Goal: Task Accomplishment & Management: Manage account settings

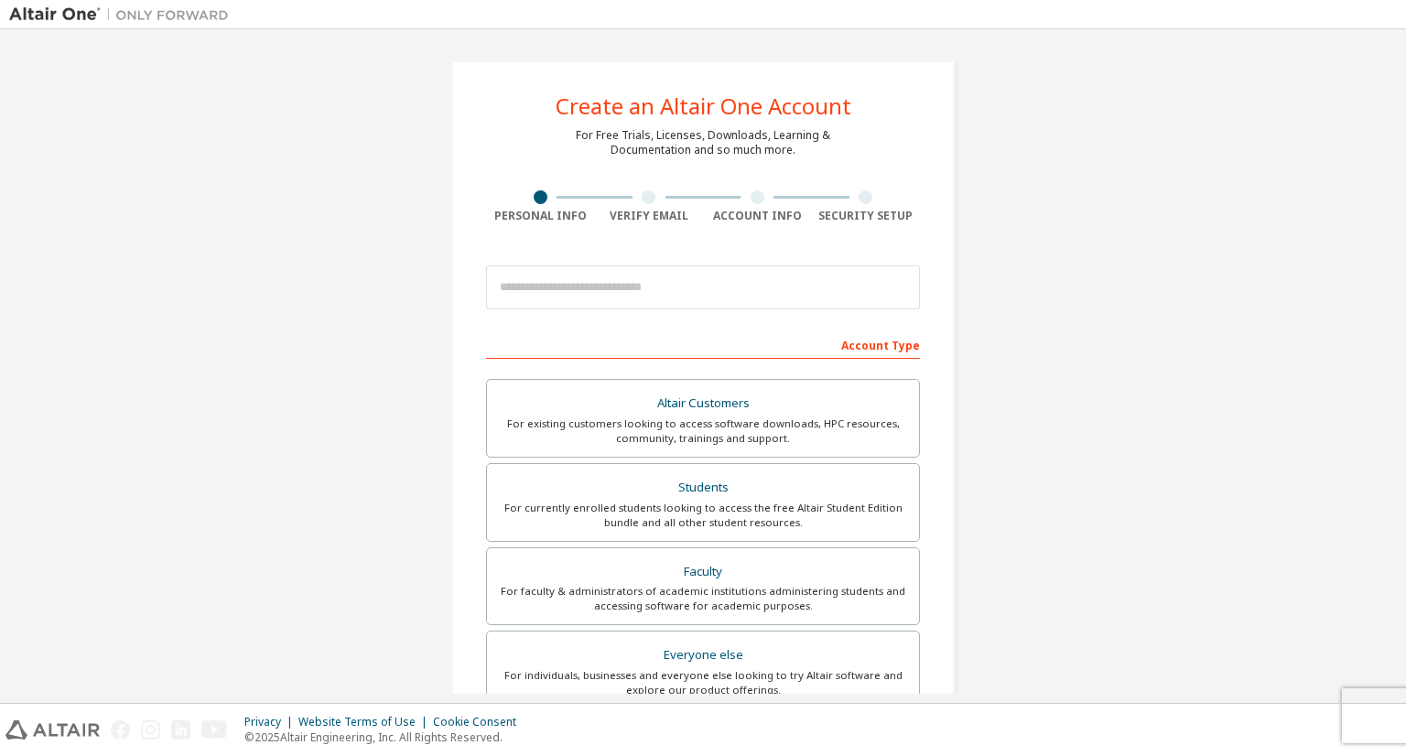
scroll to position [310, 0]
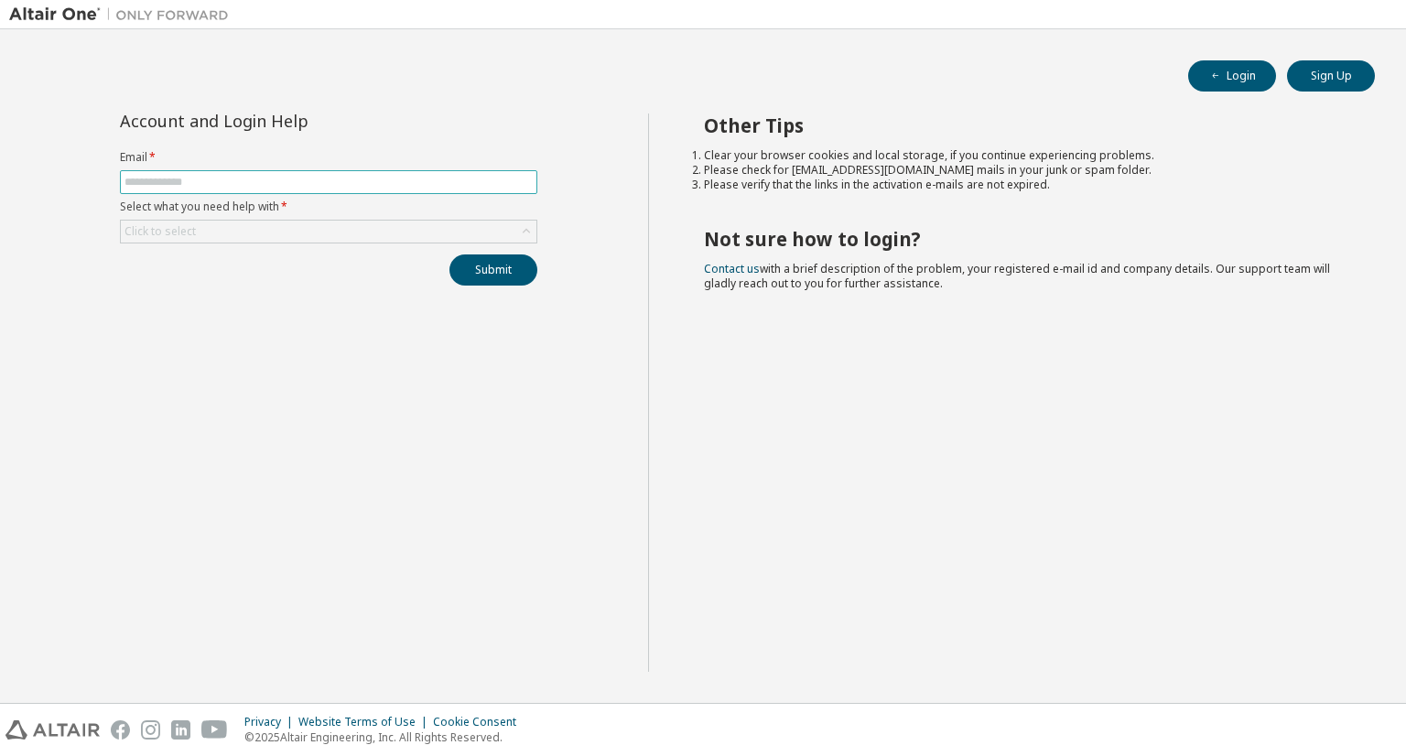
click at [525, 192] on span at bounding box center [328, 182] width 417 height 24
click at [516, 182] on input "text" at bounding box center [328, 182] width 408 height 15
type input "**********"
click at [355, 225] on div "Click to select" at bounding box center [329, 232] width 416 height 22
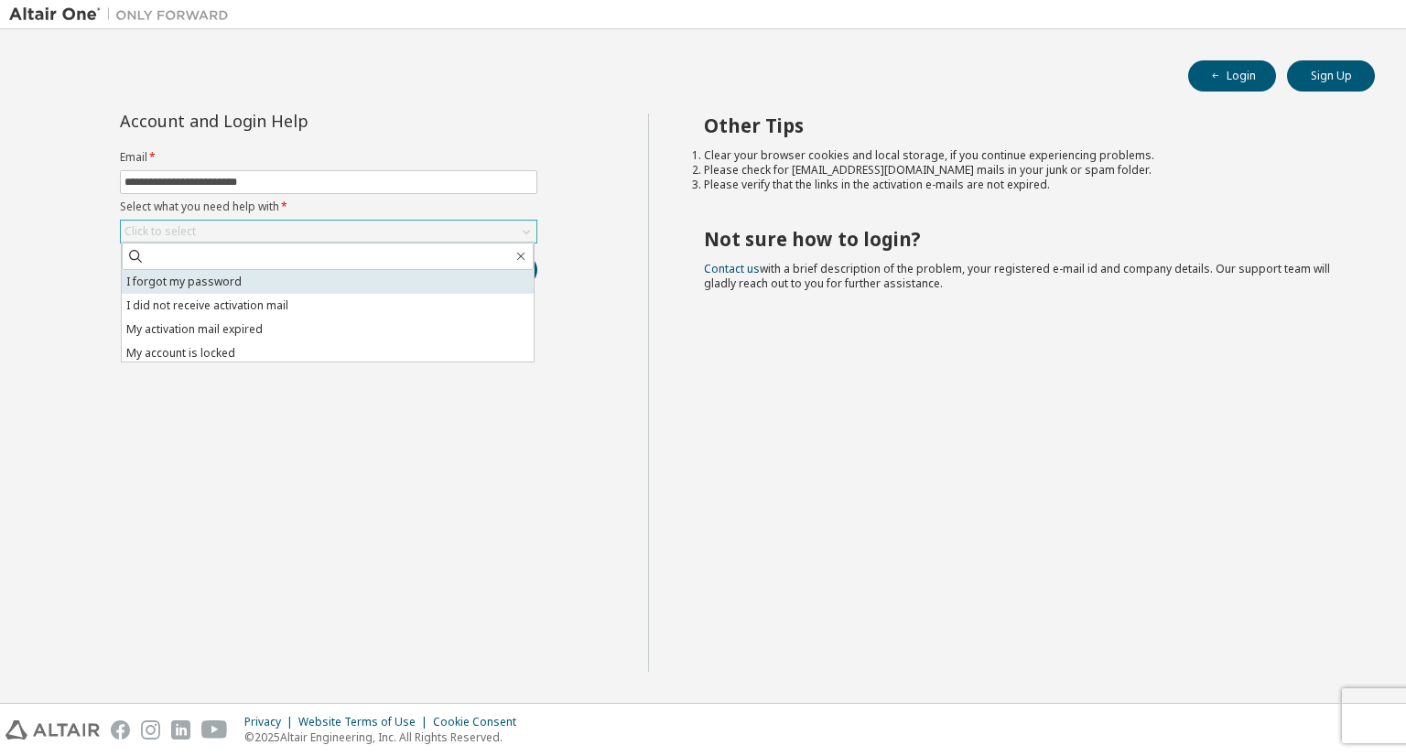
click at [252, 285] on li "I forgot my password" at bounding box center [328, 282] width 412 height 24
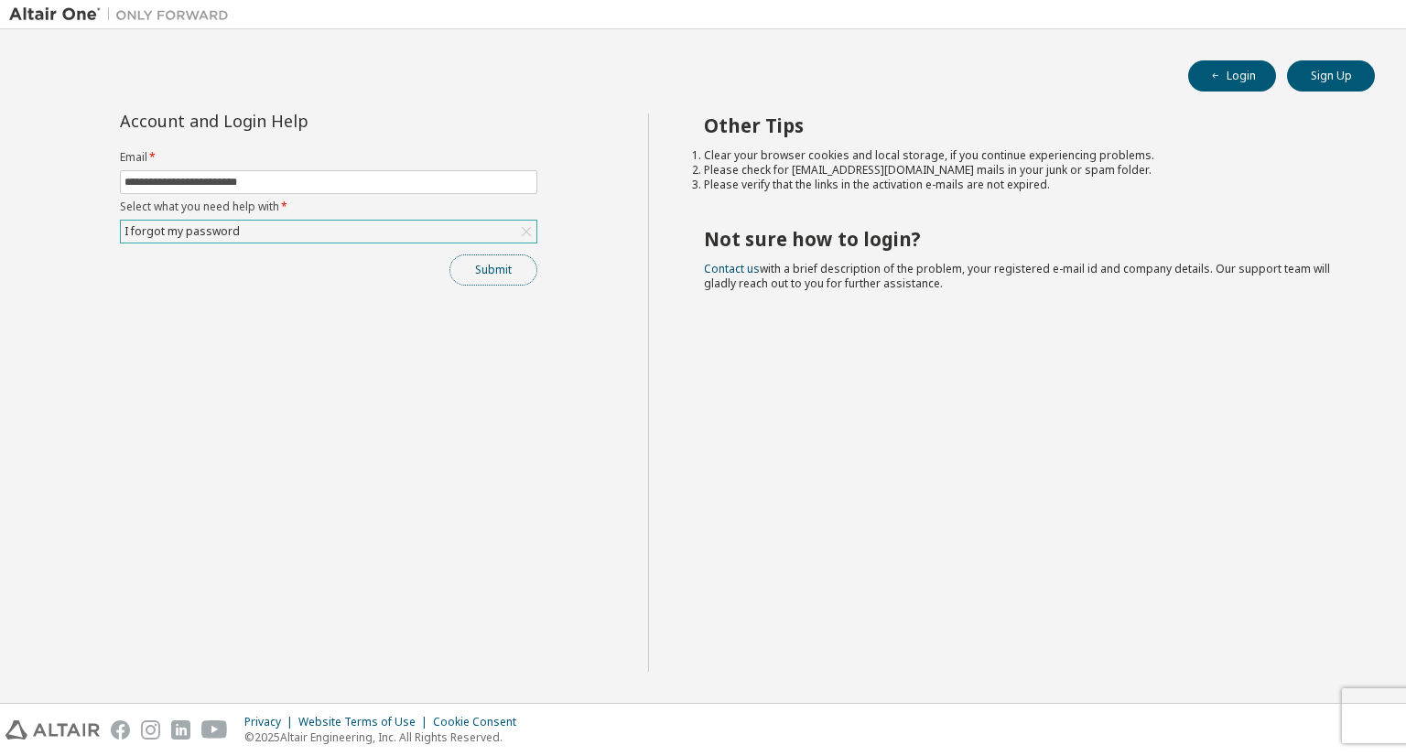
click at [493, 270] on button "Submit" at bounding box center [493, 269] width 88 height 31
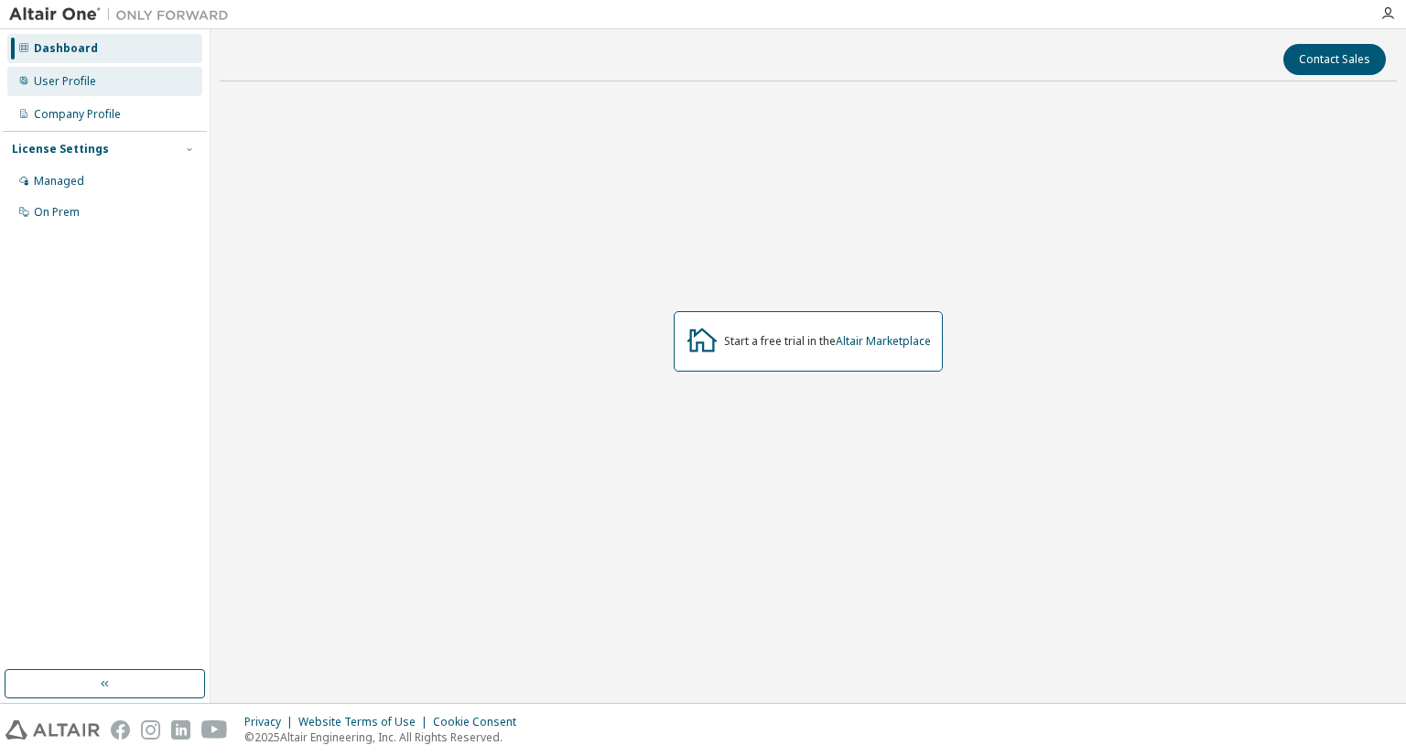
click at [94, 94] on div "User Profile" at bounding box center [104, 81] width 195 height 29
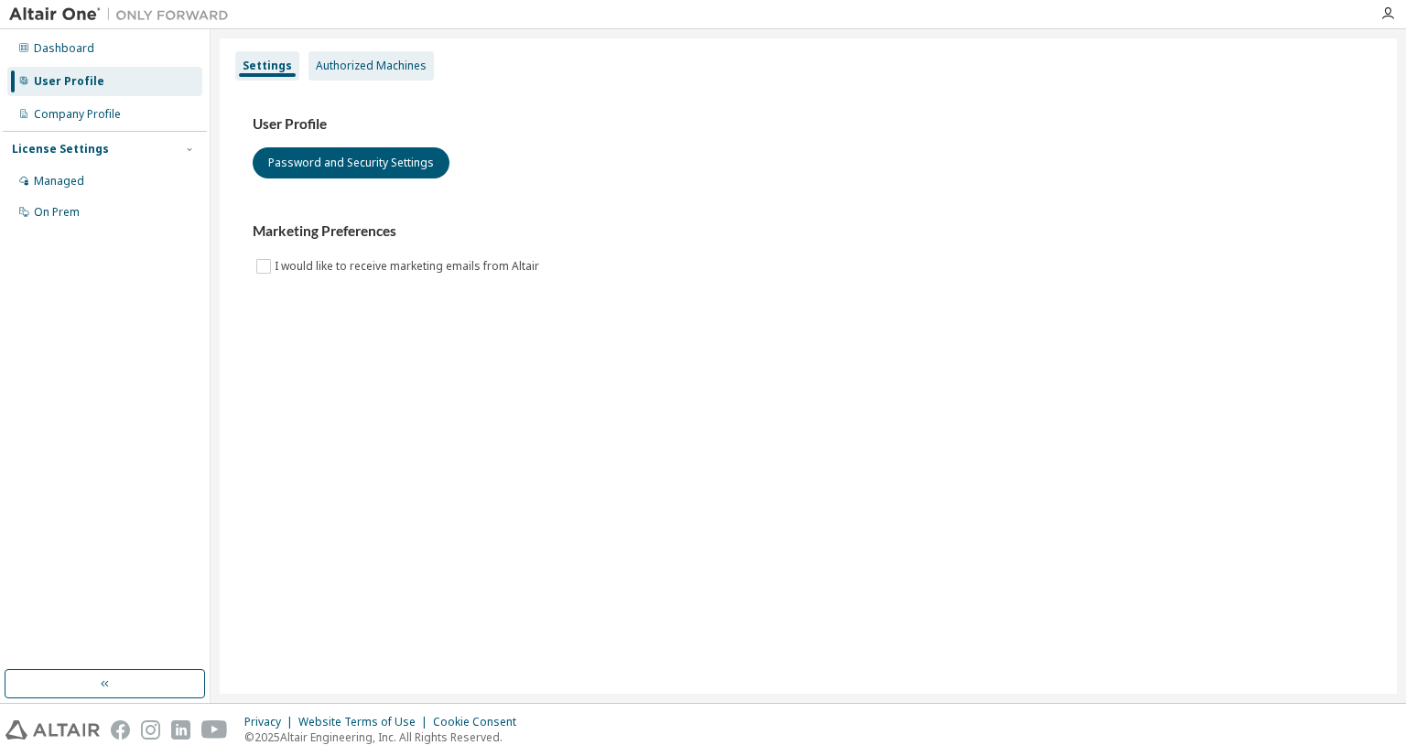
click at [326, 61] on div "Authorized Machines" at bounding box center [371, 66] width 111 height 15
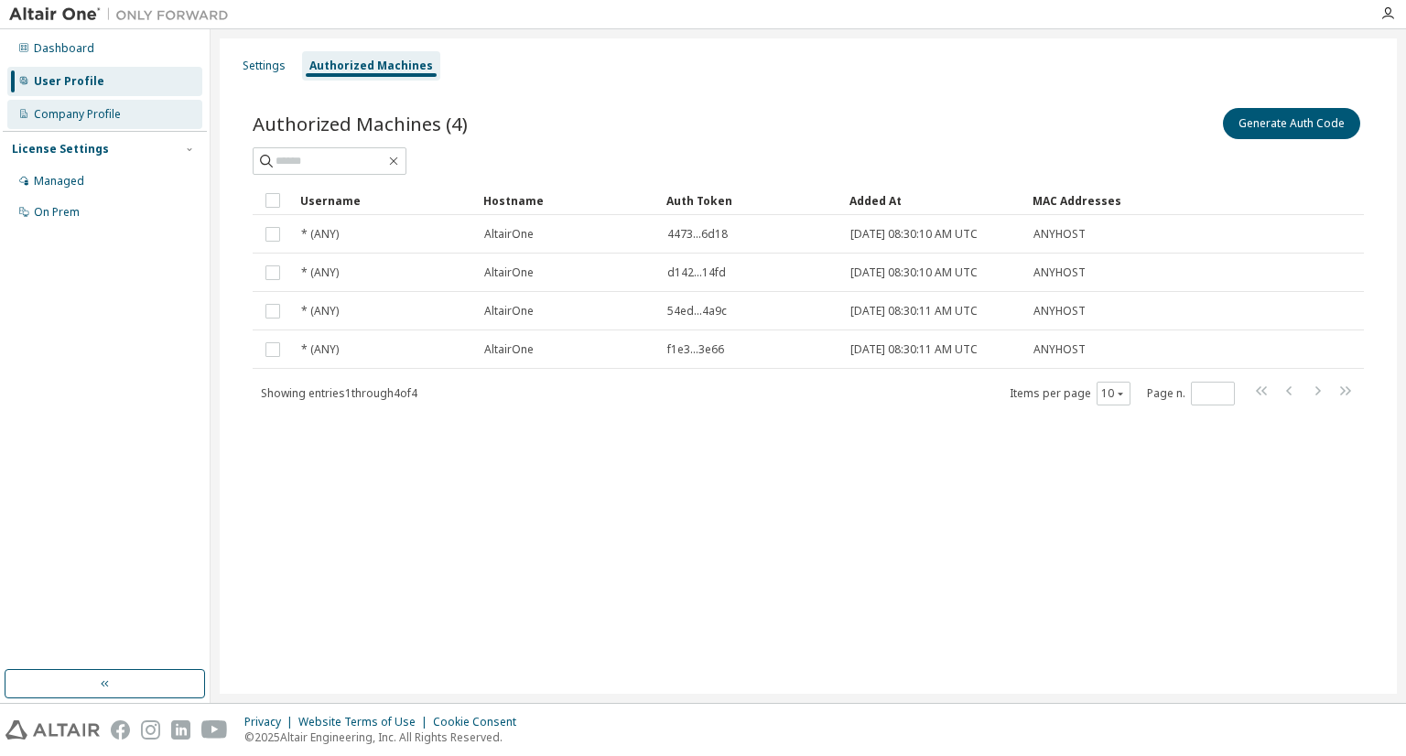
click at [76, 126] on div "Company Profile" at bounding box center [104, 114] width 195 height 29
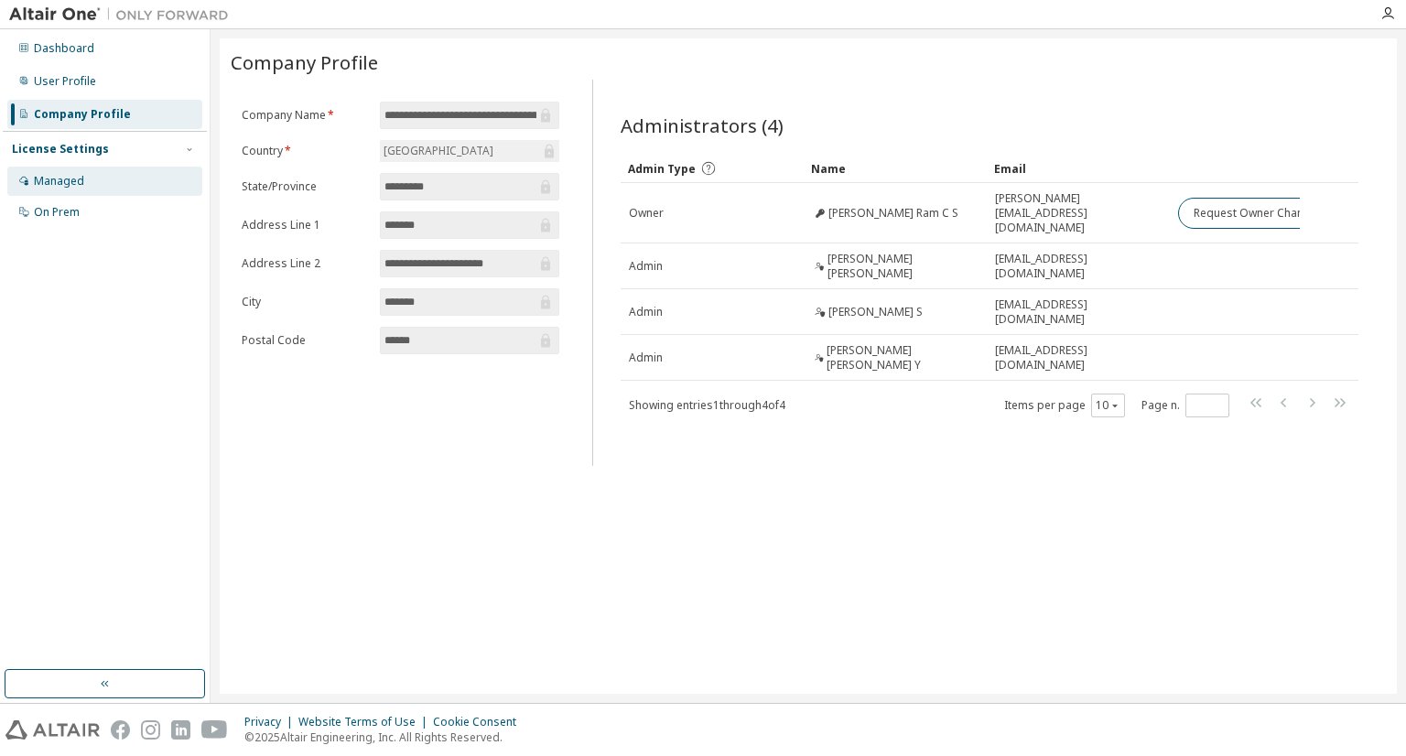
click at [87, 168] on div "Managed" at bounding box center [104, 181] width 195 height 29
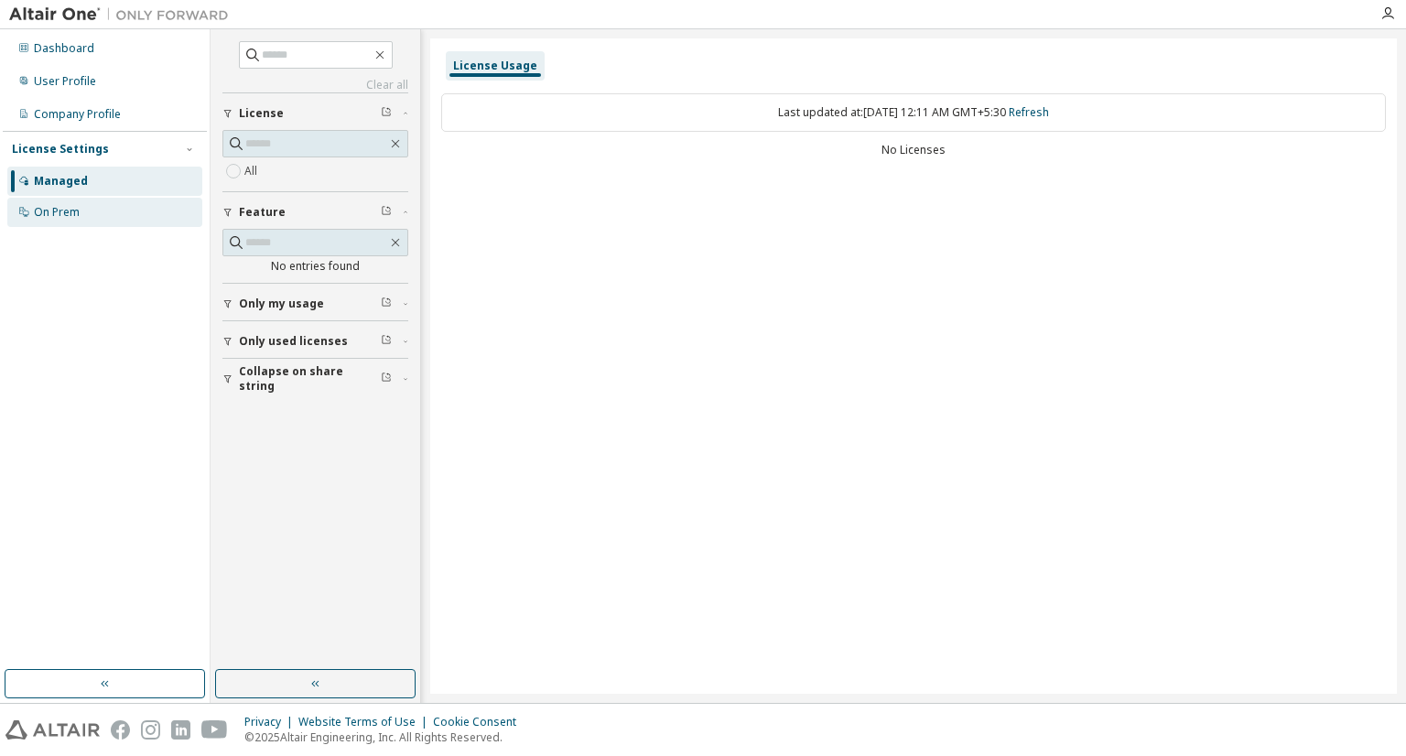
click at [102, 206] on div "On Prem" at bounding box center [104, 212] width 195 height 29
